Goal: Task Accomplishment & Management: Use online tool/utility

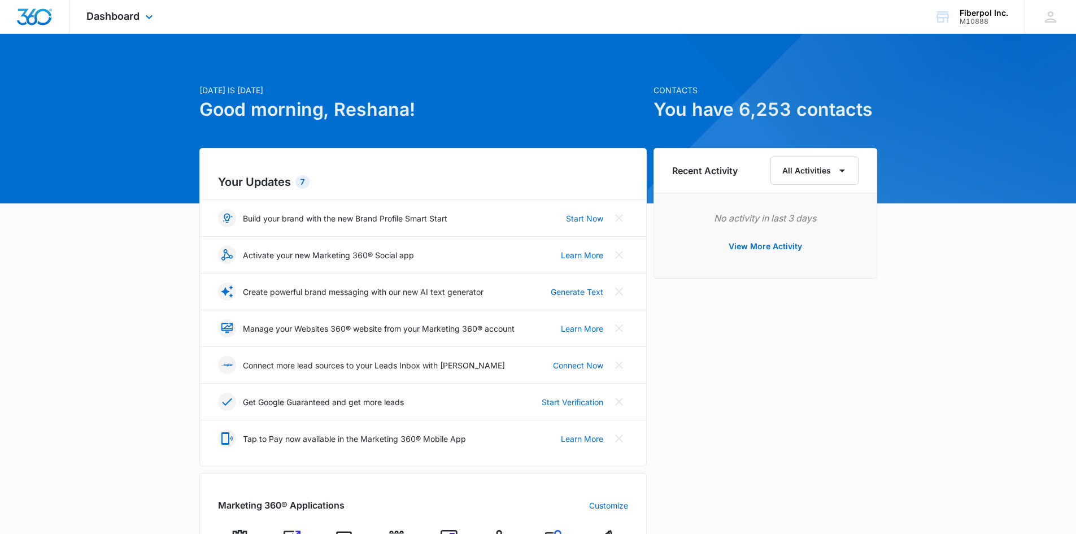
click at [126, 10] on div "Dashboard Apps Reputation Websites Forms CRM Email Social Content Ads Intellige…" at bounding box center [120, 16] width 103 height 33
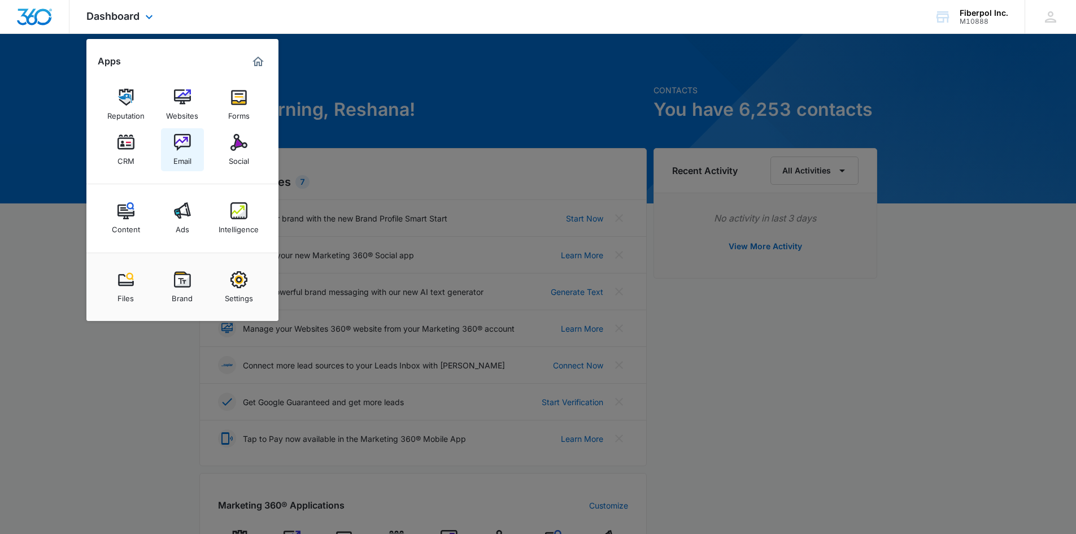
click at [189, 150] on img at bounding box center [182, 142] width 17 height 17
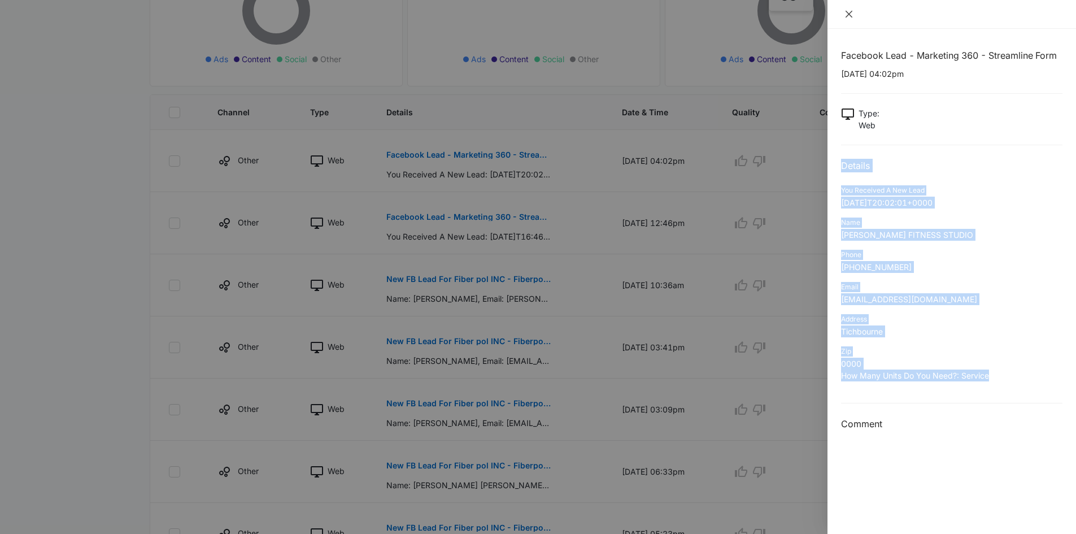
click at [849, 12] on icon "close" at bounding box center [848, 14] width 9 height 9
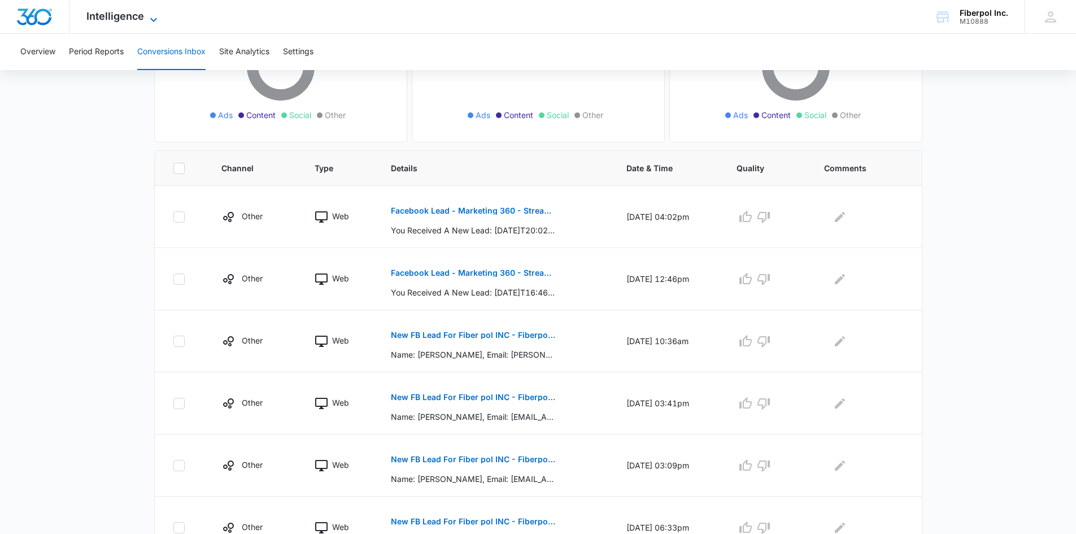
scroll to position [169, 0]
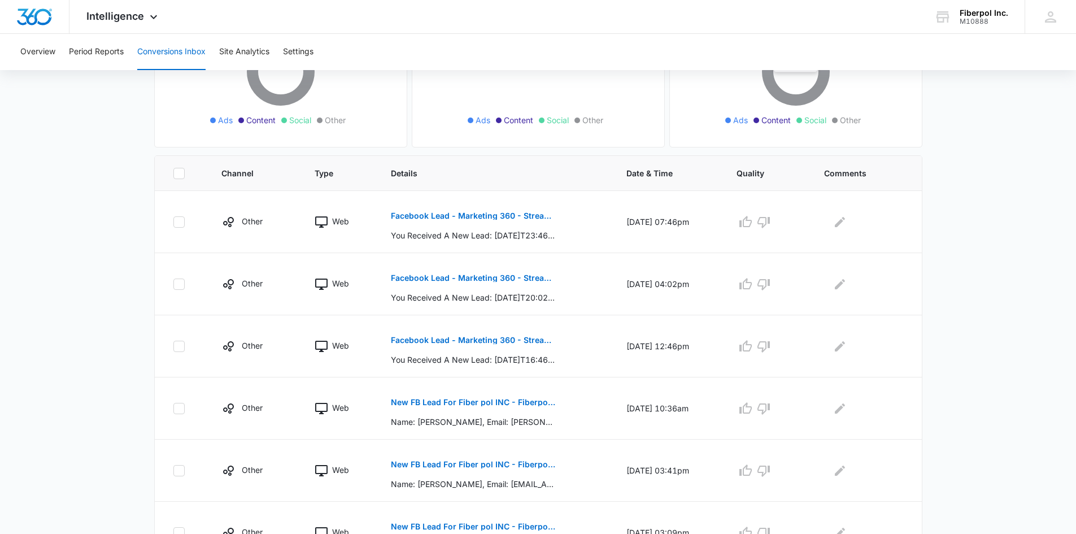
scroll to position [169, 0]
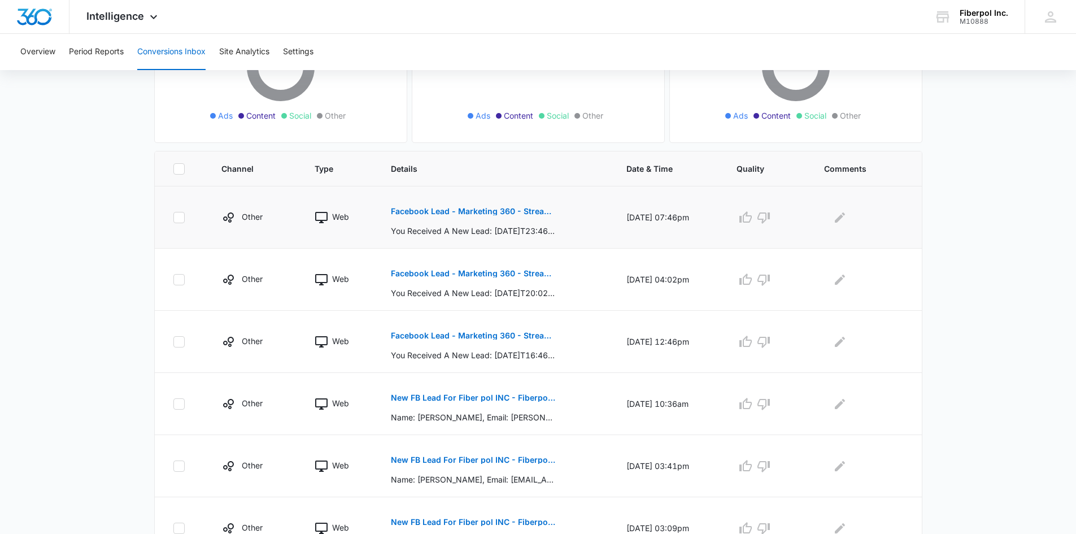
click at [523, 216] on button "Facebook Lead - Marketing 360 - Streamline Form" at bounding box center [473, 211] width 164 height 27
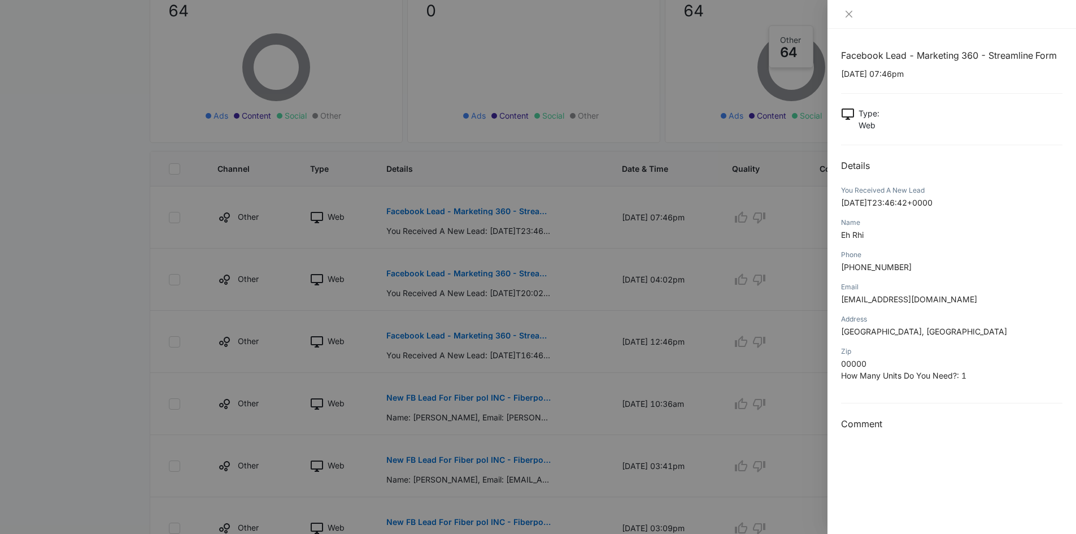
click at [803, 250] on div at bounding box center [538, 267] width 1076 height 534
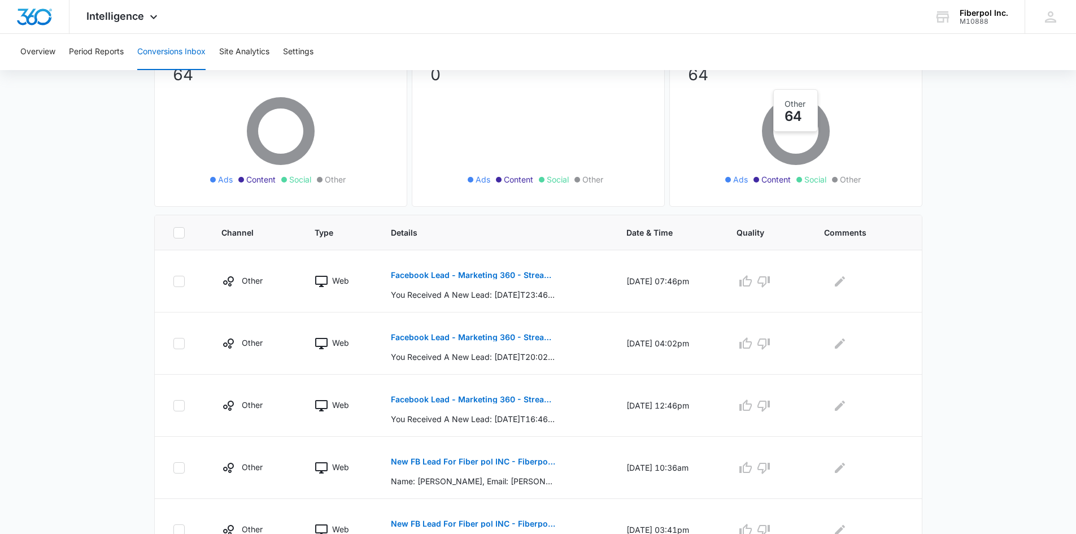
scroll to position [0, 0]
